Goal: Browse casually: Explore the website without a specific task or goal

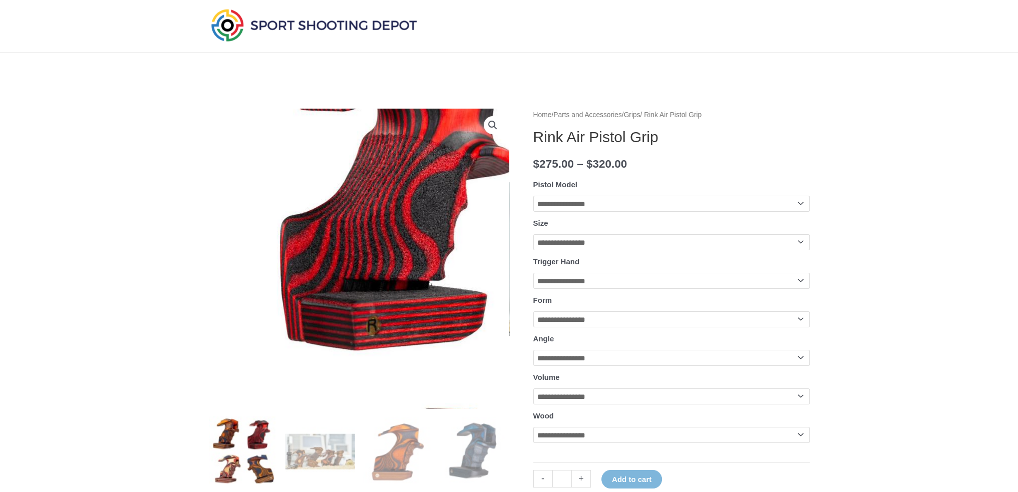
scroll to position [150, 0]
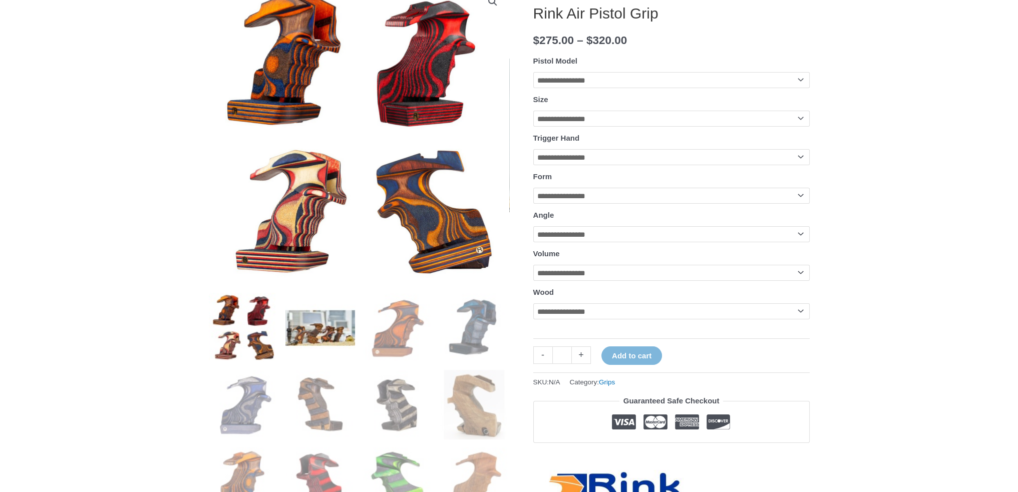
click at [335, 336] on img at bounding box center [320, 328] width 70 height 70
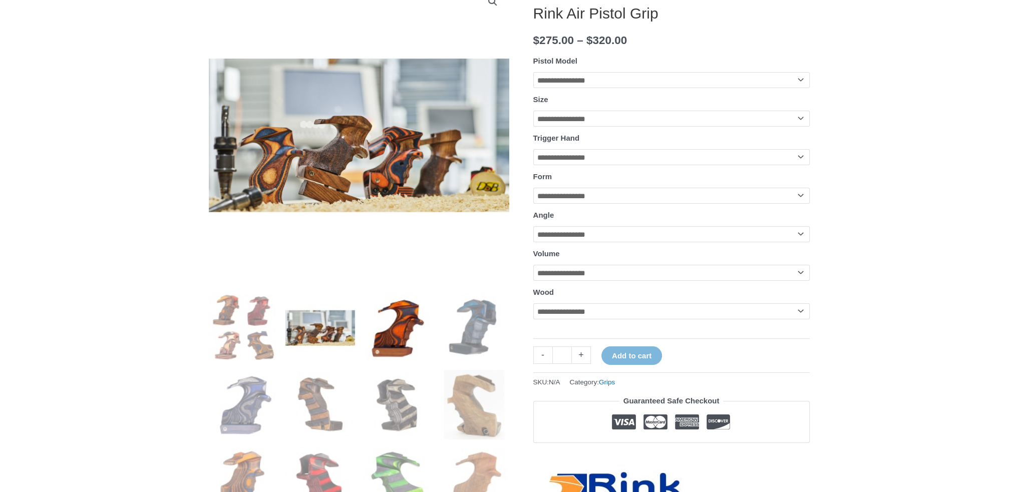
click at [401, 334] on img at bounding box center [398, 328] width 70 height 70
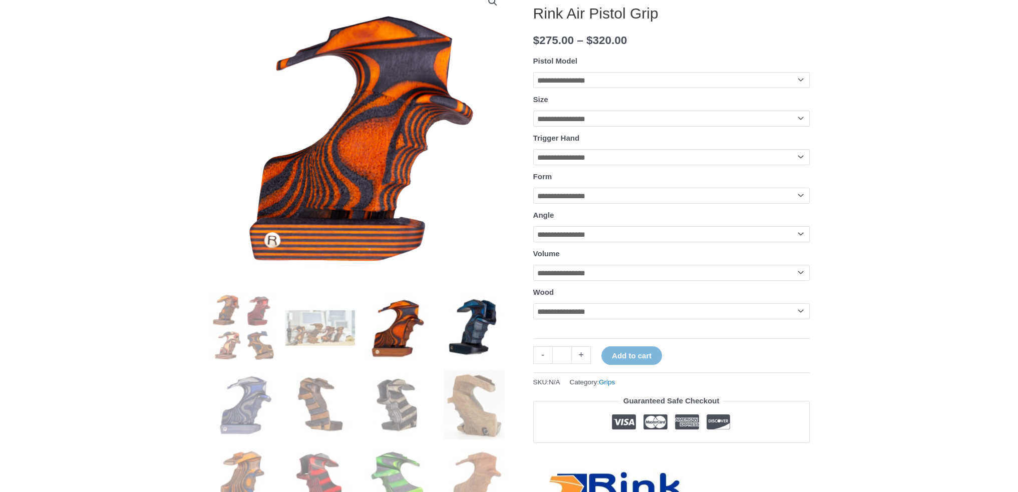
click at [469, 330] on img at bounding box center [475, 328] width 70 height 70
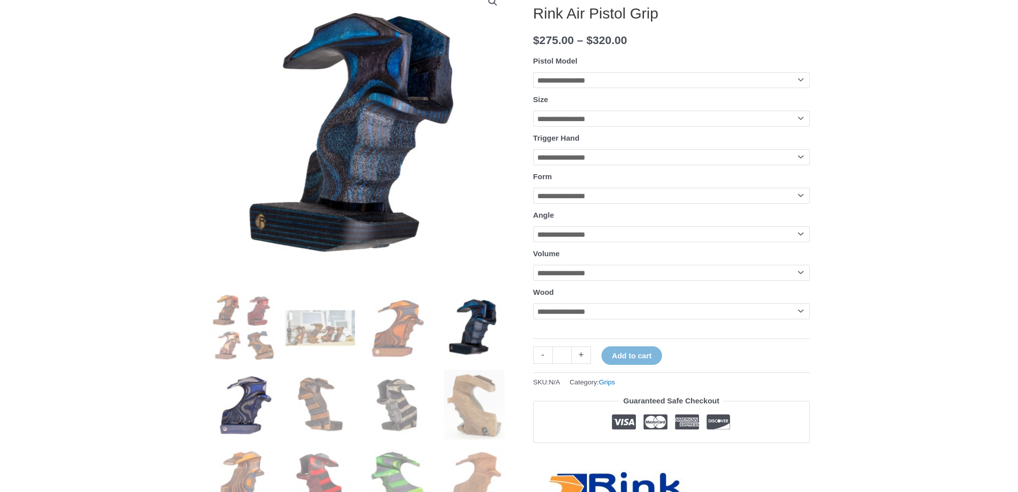
click at [236, 439] on img at bounding box center [244, 405] width 70 height 70
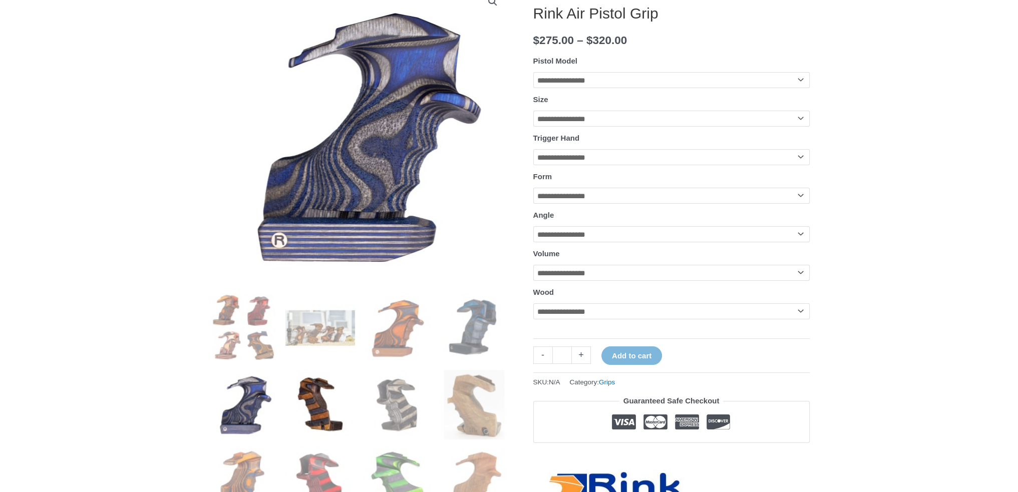
click at [342, 397] on img at bounding box center [320, 405] width 70 height 70
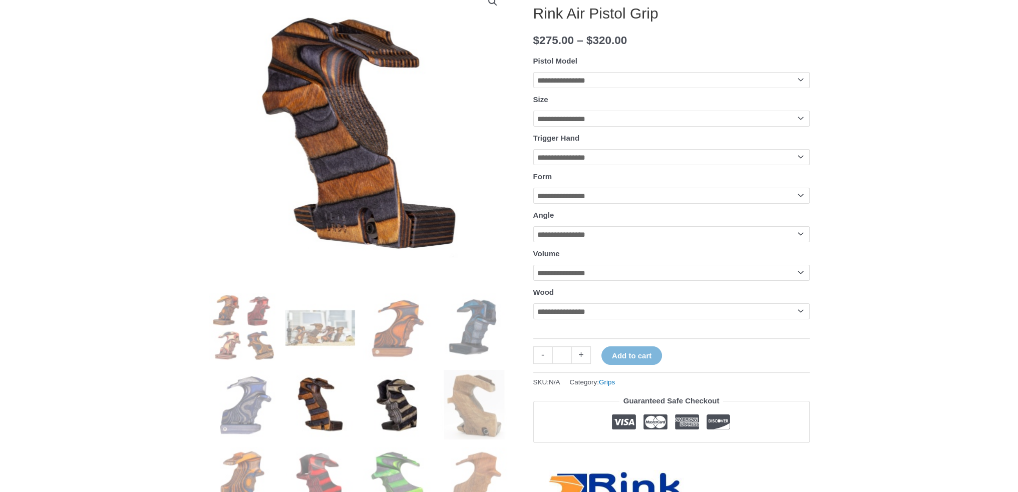
click at [404, 394] on img at bounding box center [398, 405] width 70 height 70
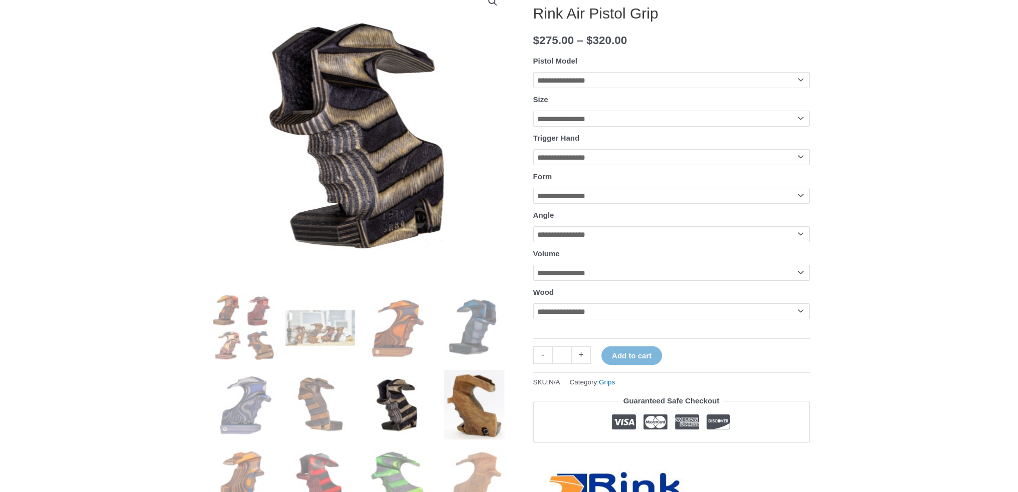
click at [475, 398] on img at bounding box center [475, 405] width 70 height 70
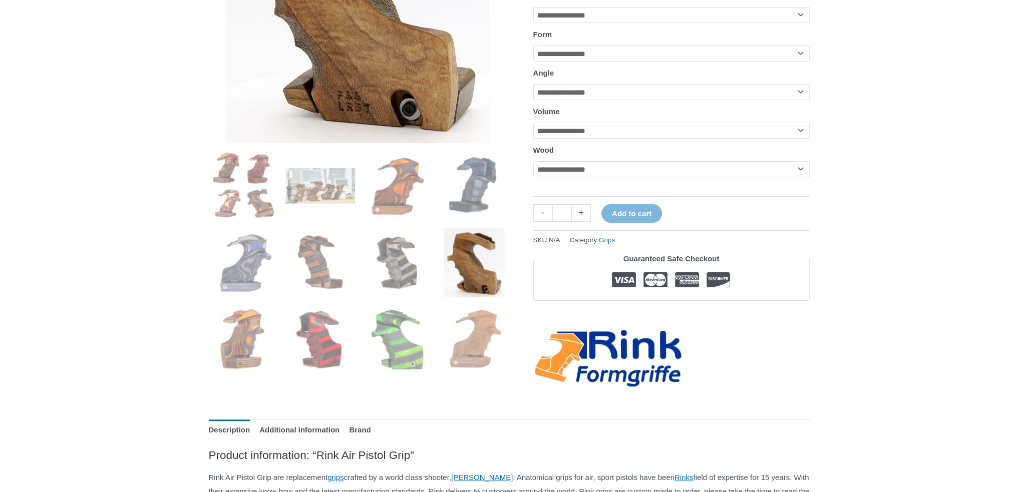
scroll to position [300, 0]
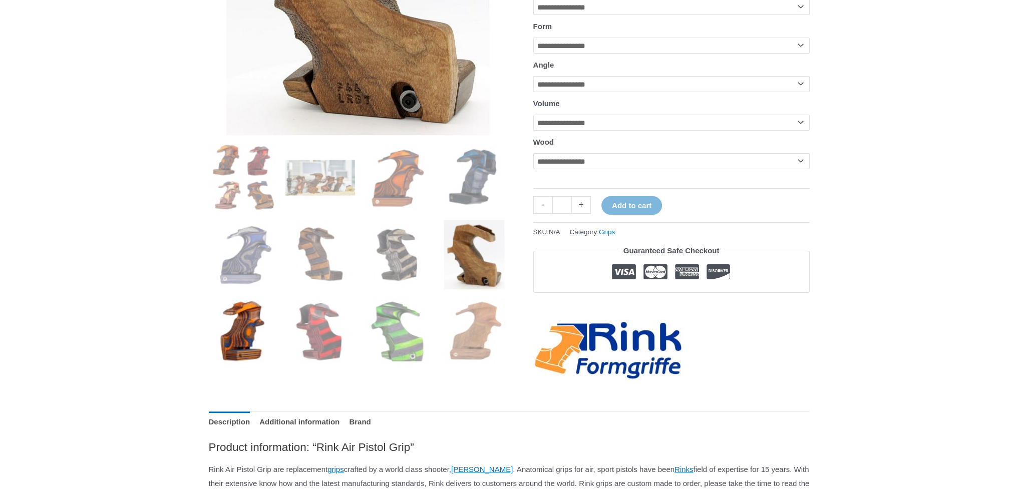
click at [243, 354] on img at bounding box center [244, 332] width 70 height 70
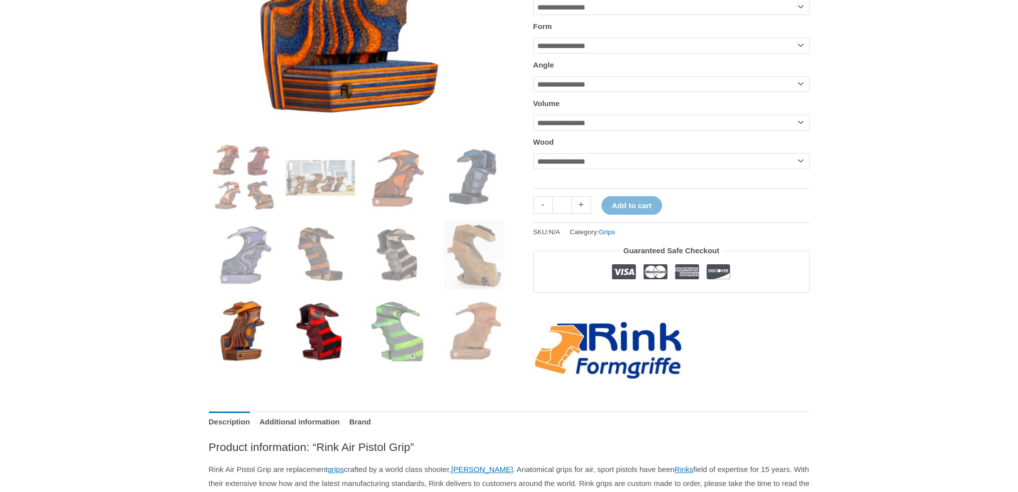
click at [324, 338] on img at bounding box center [320, 332] width 70 height 70
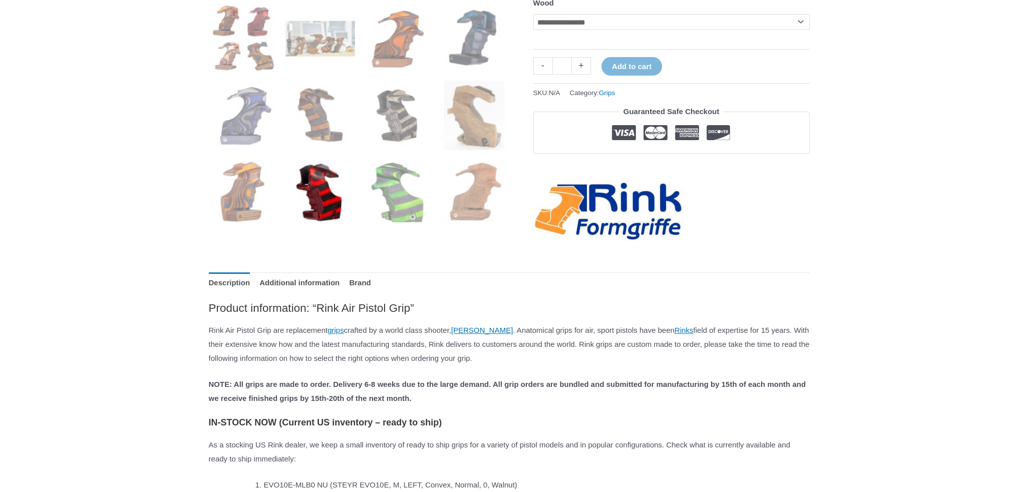
scroll to position [451, 0]
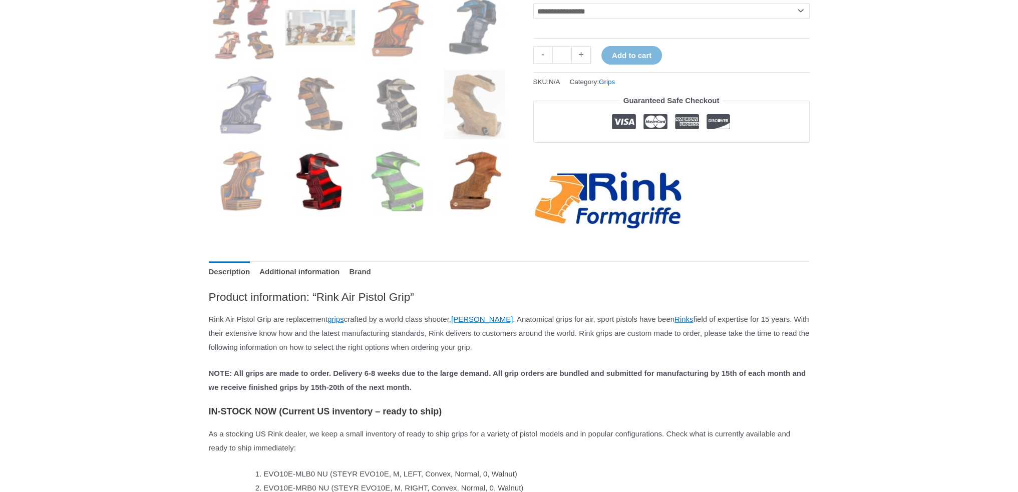
click at [441, 198] on img at bounding box center [475, 182] width 70 height 70
click at [415, 205] on img at bounding box center [398, 182] width 70 height 70
click at [500, 205] on img at bounding box center [475, 182] width 70 height 70
click at [484, 206] on img at bounding box center [475, 182] width 70 height 70
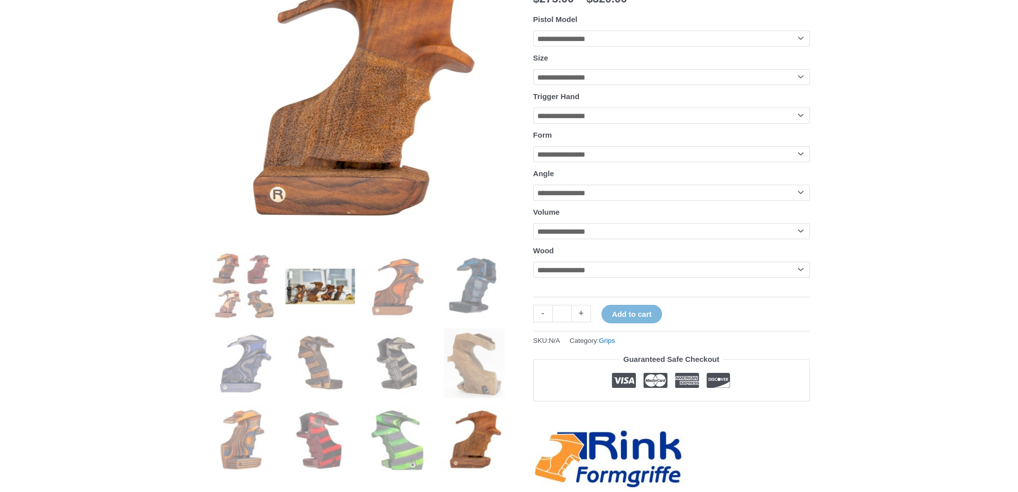
scroll to position [200, 0]
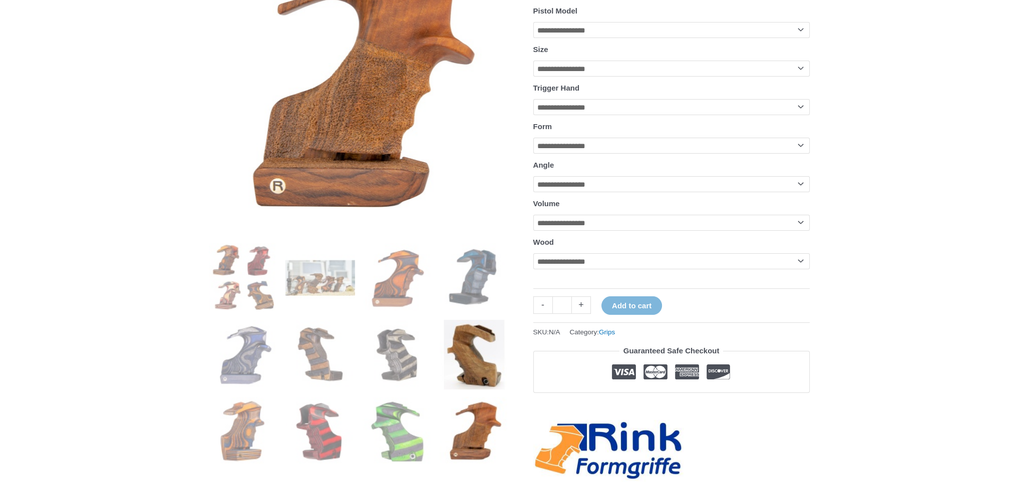
click at [457, 336] on img at bounding box center [475, 355] width 70 height 70
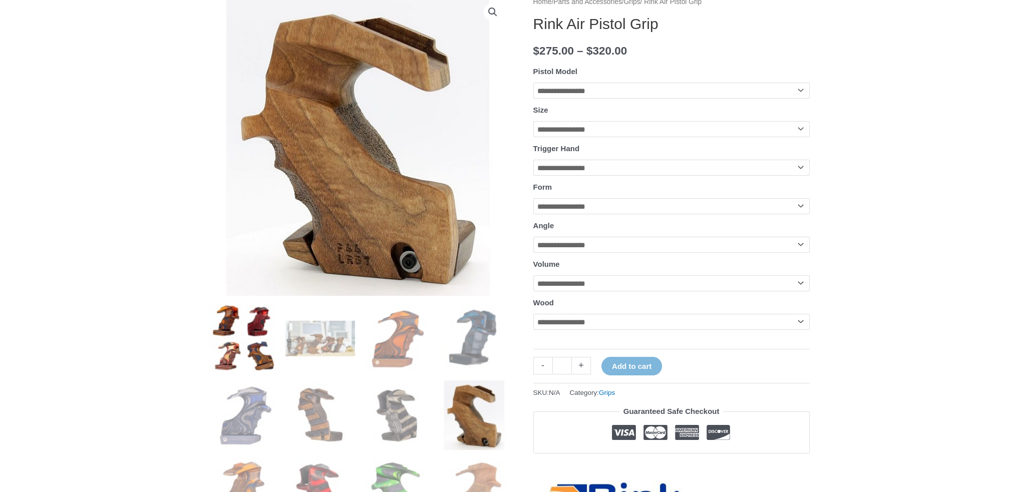
scroll to position [150, 0]
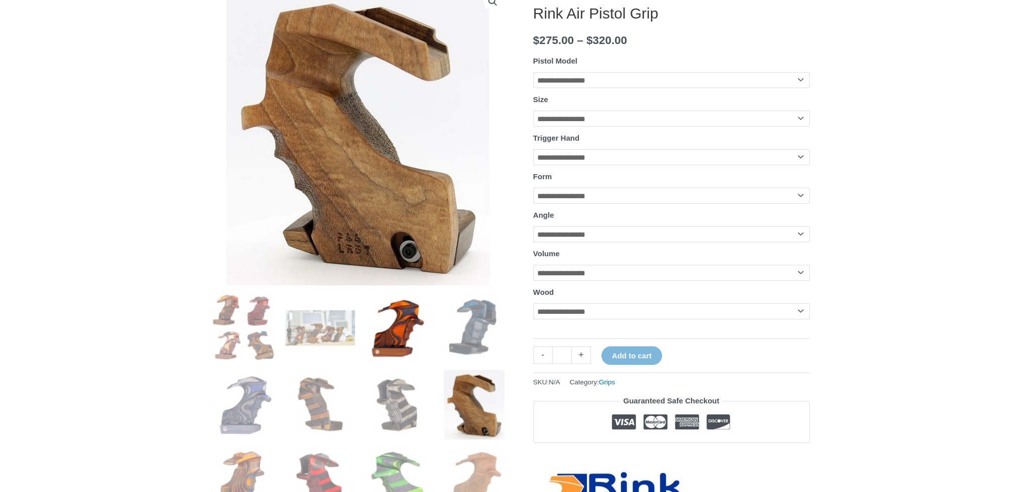
click at [411, 330] on img at bounding box center [398, 328] width 70 height 70
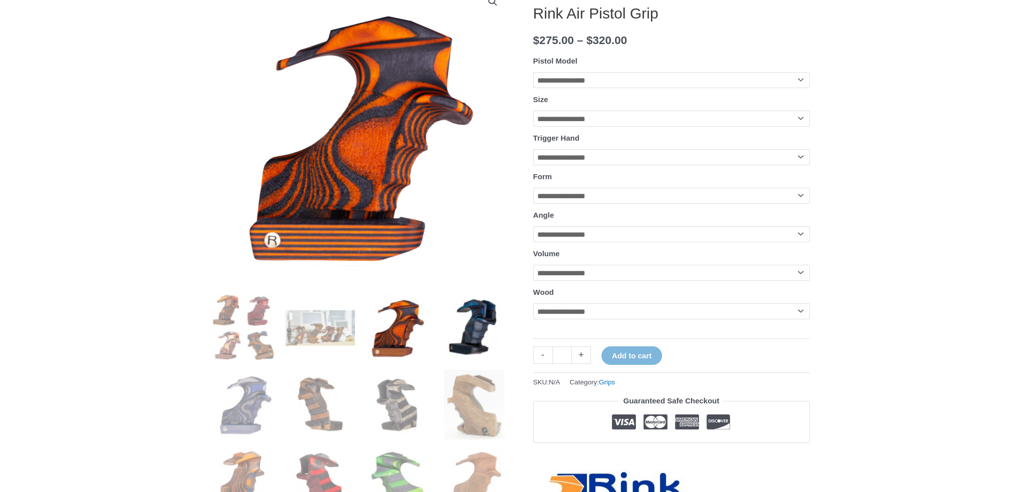
click at [451, 326] on img at bounding box center [475, 328] width 70 height 70
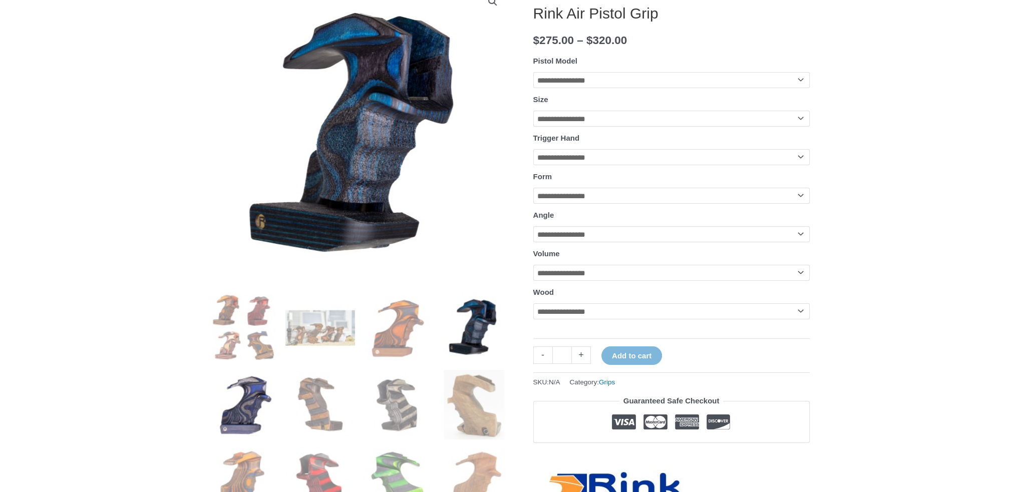
click at [232, 390] on img at bounding box center [244, 405] width 70 height 70
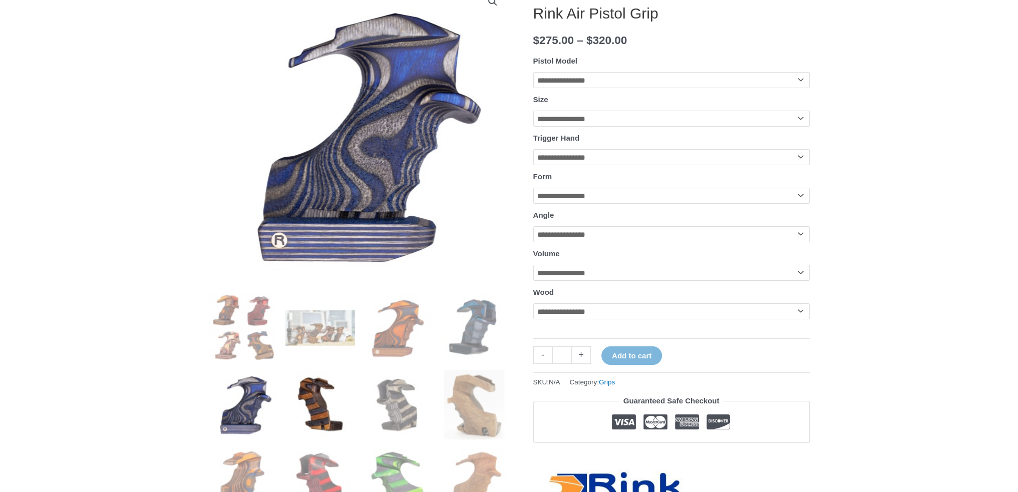
click at [303, 393] on img at bounding box center [320, 405] width 70 height 70
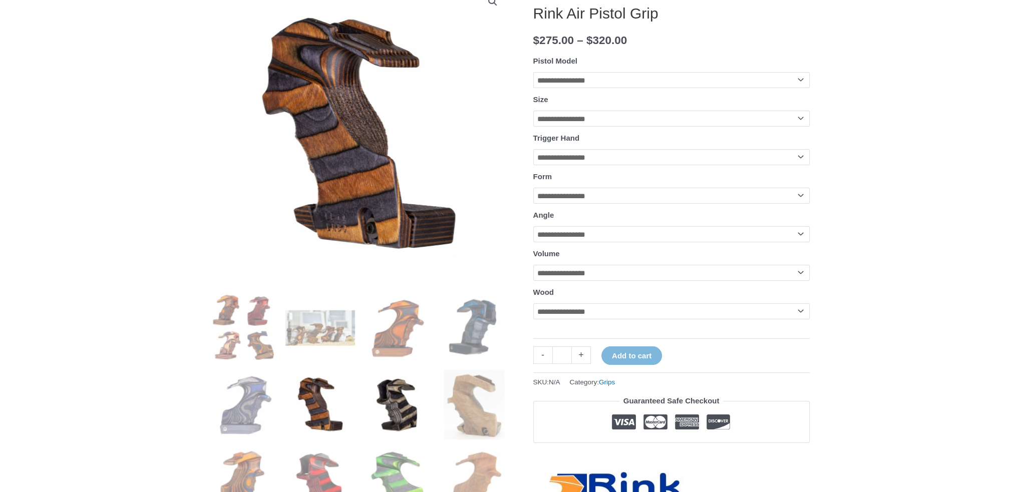
click at [404, 395] on img at bounding box center [398, 405] width 70 height 70
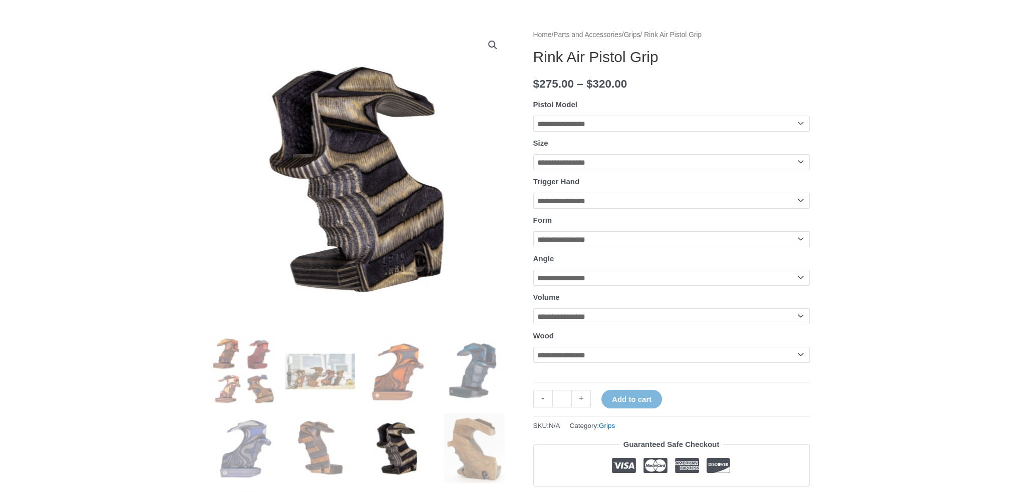
scroll to position [0, 0]
